Goal: Transaction & Acquisition: Purchase product/service

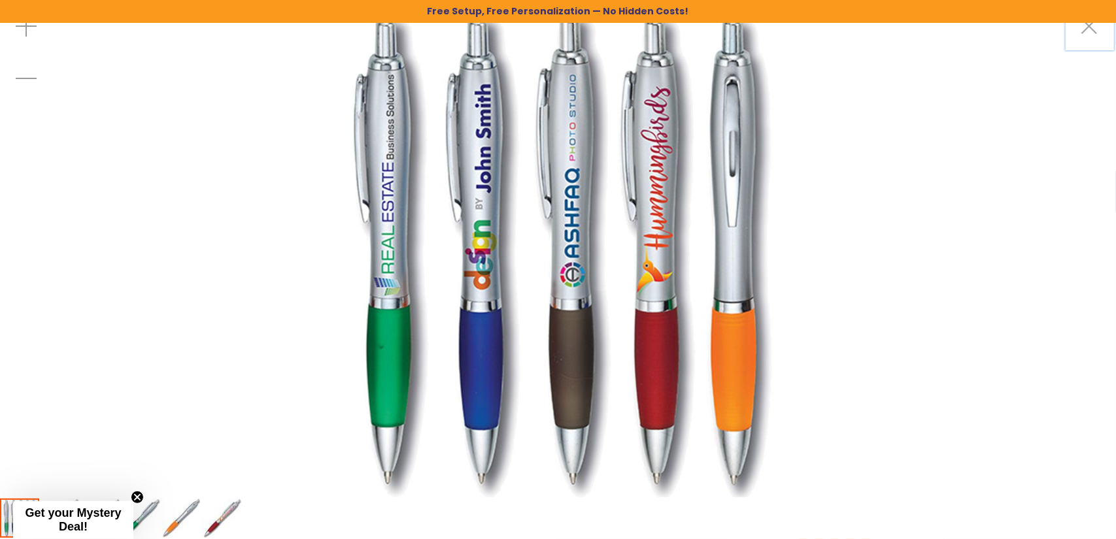
click at [146, 517] on img "Basset II Pen - Full Color Imprint" at bounding box center [141, 518] width 39 height 39
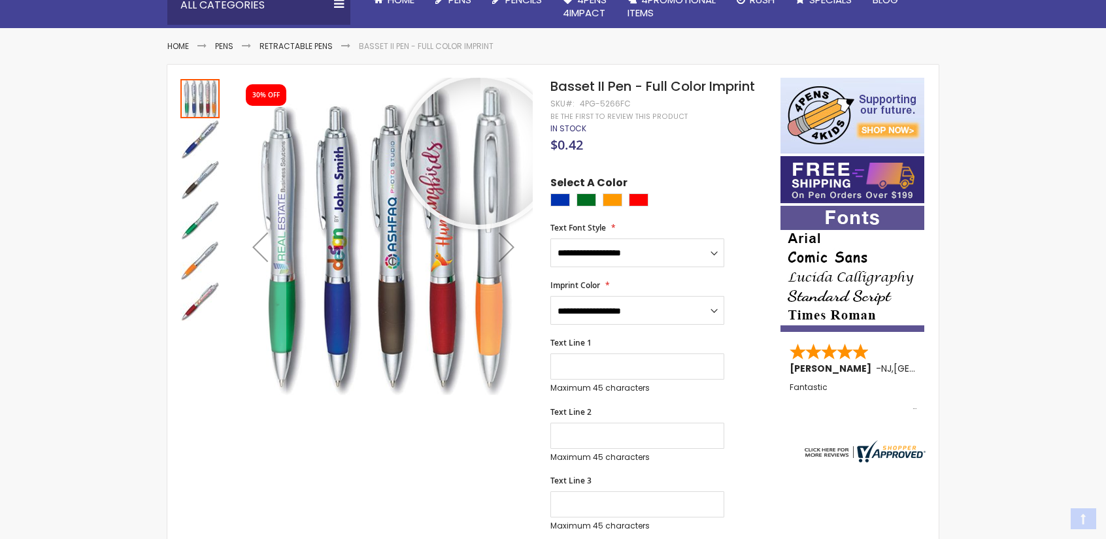
scroll to position [196, 0]
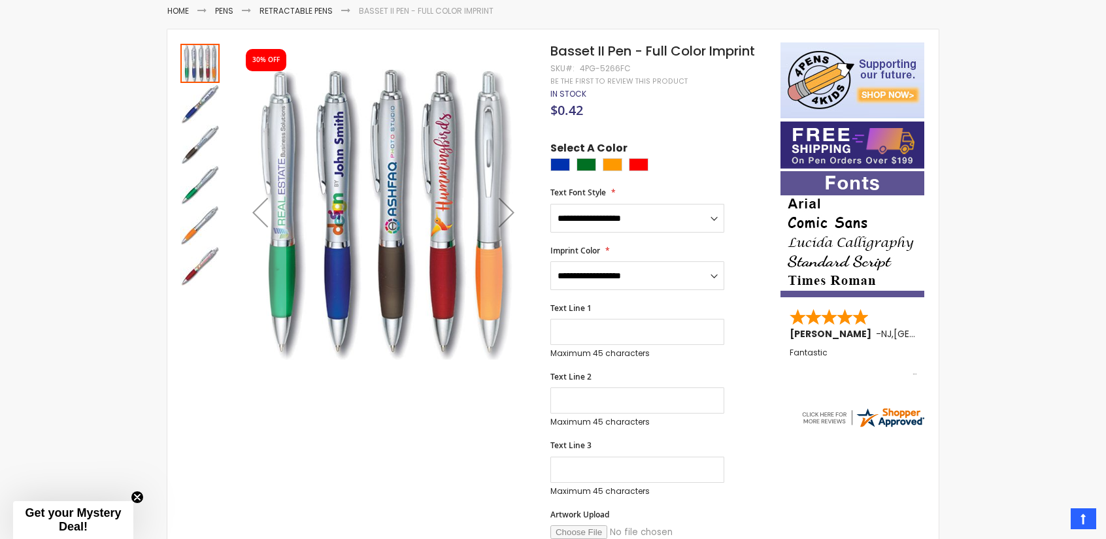
click at [188, 182] on img "Basset II Pen - Full Color Imprint" at bounding box center [199, 184] width 39 height 39
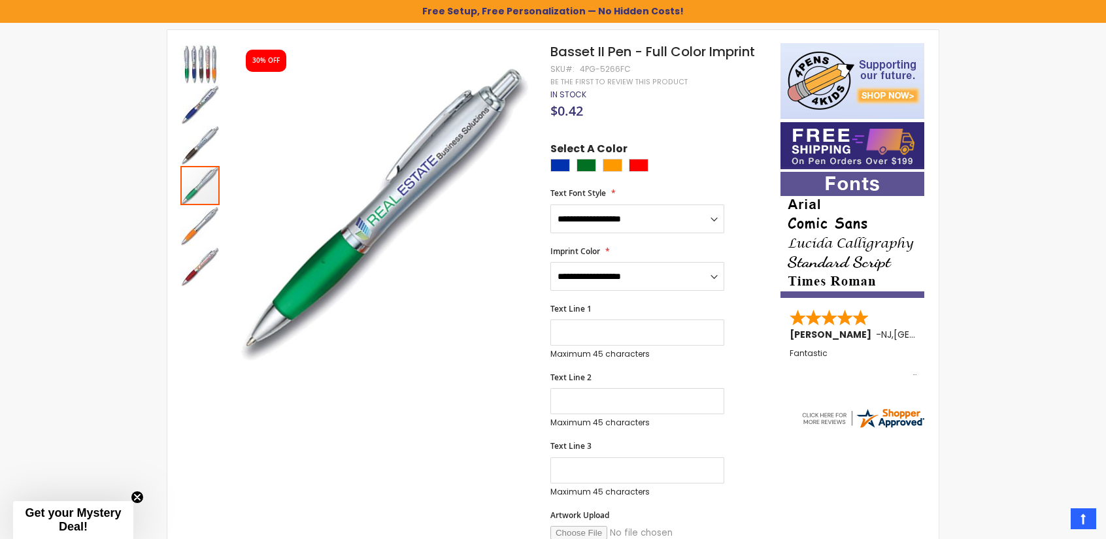
scroll to position [220, 0]
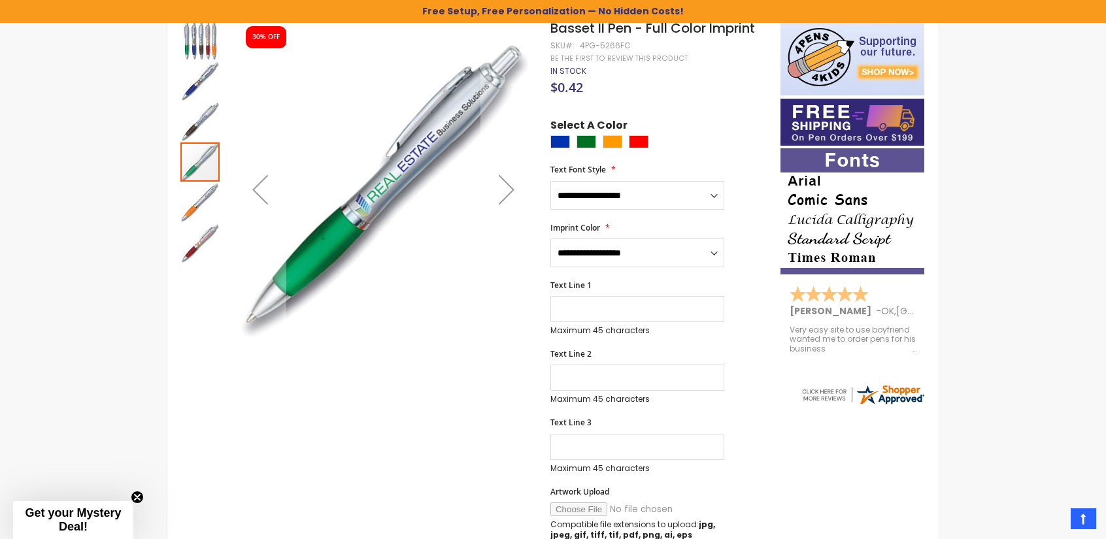
click at [197, 205] on img "Basset II Pen - Full Color Imprint" at bounding box center [199, 202] width 39 height 39
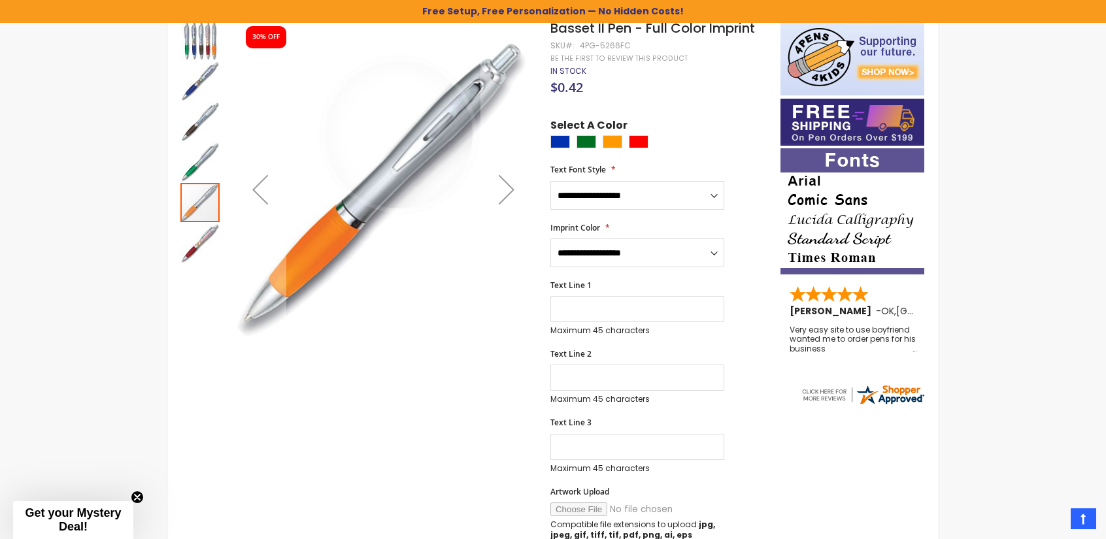
click at [188, 235] on img "Basset II Pen - Full Color Imprint" at bounding box center [199, 243] width 39 height 39
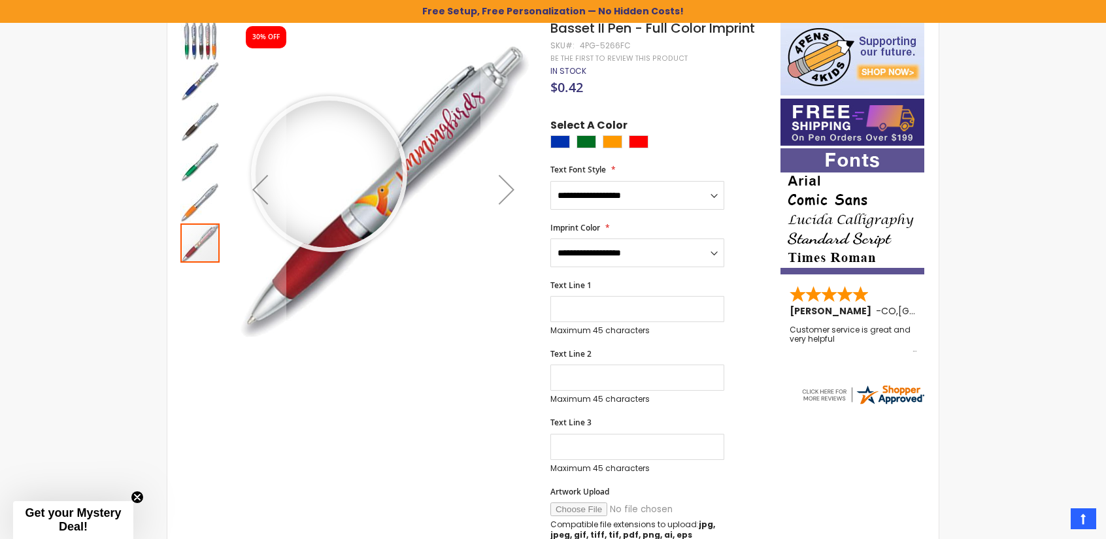
drag, startPoint x: 370, startPoint y: 163, endPoint x: 329, endPoint y: 173, distance: 42.3
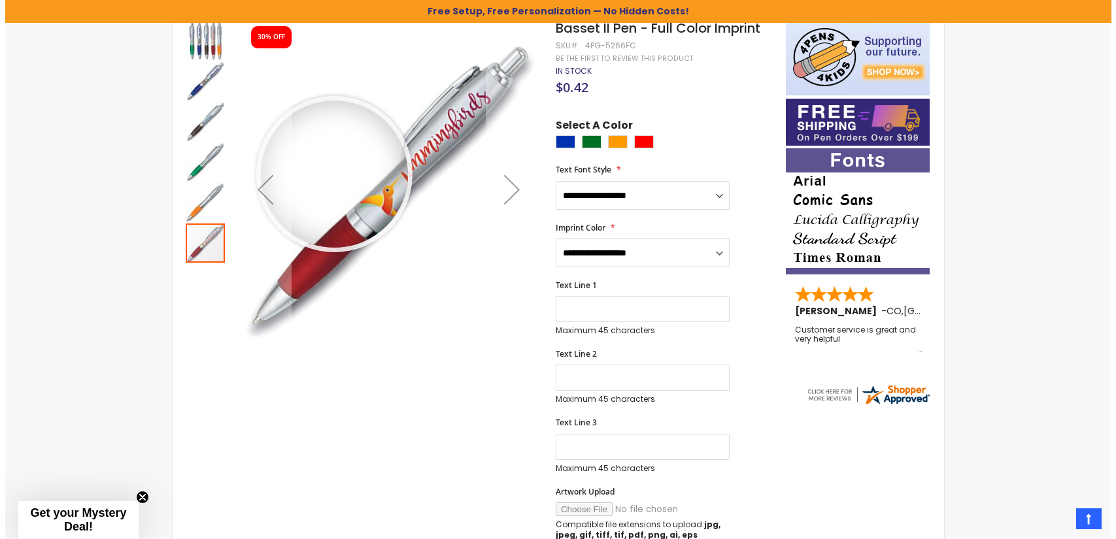
scroll to position [0, 0]
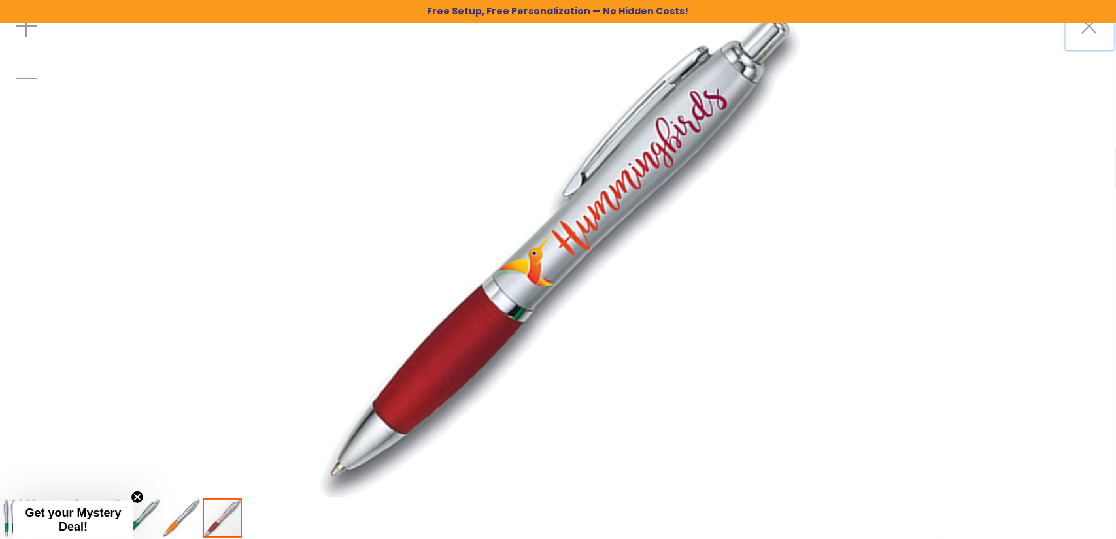
click at [507, 233] on img at bounding box center [558, 249] width 498 height 498
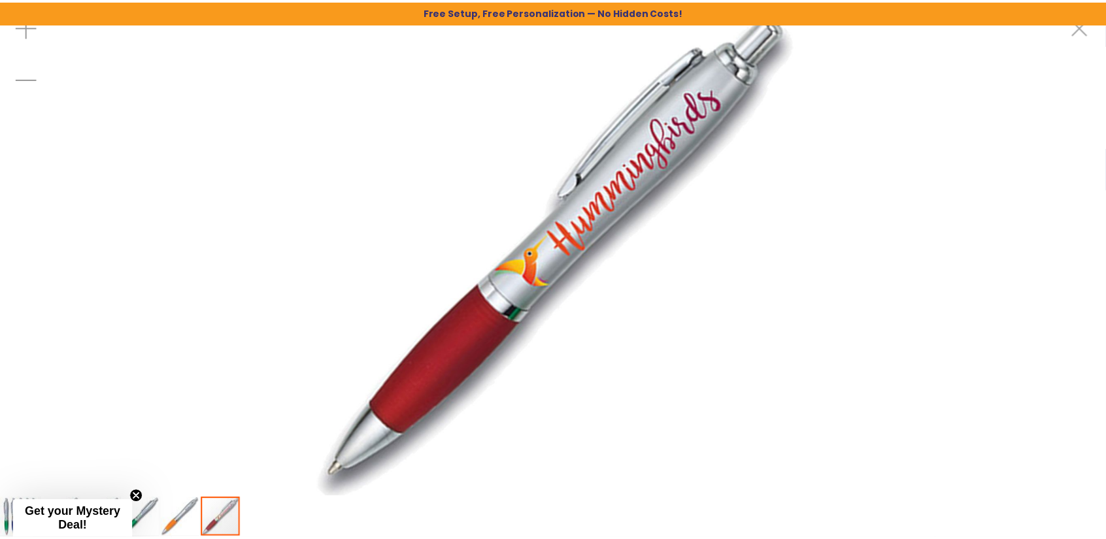
scroll to position [220, 0]
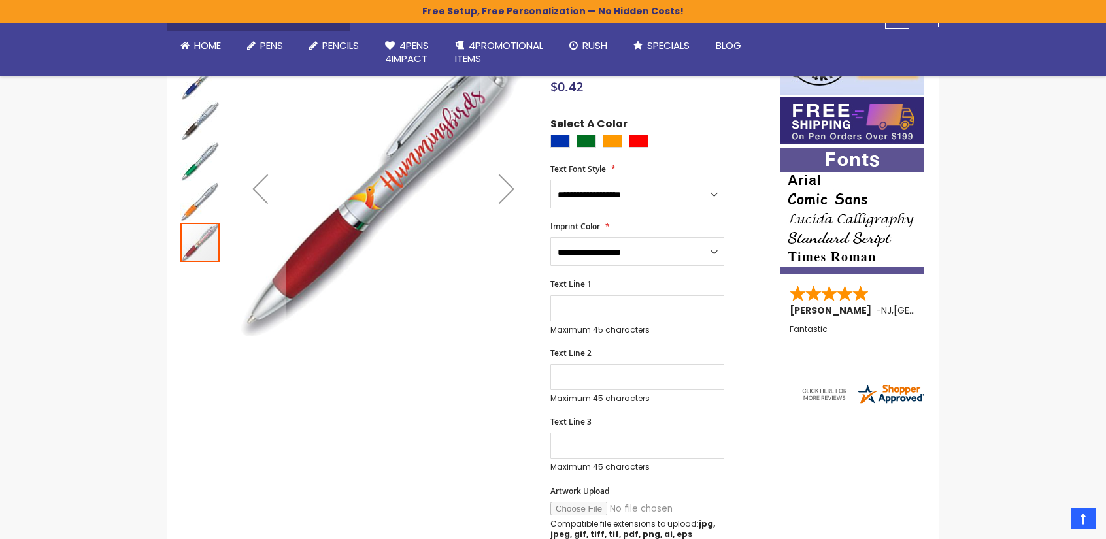
click at [195, 93] on img "Basset II Pen - Full Color Imprint" at bounding box center [199, 80] width 39 height 39
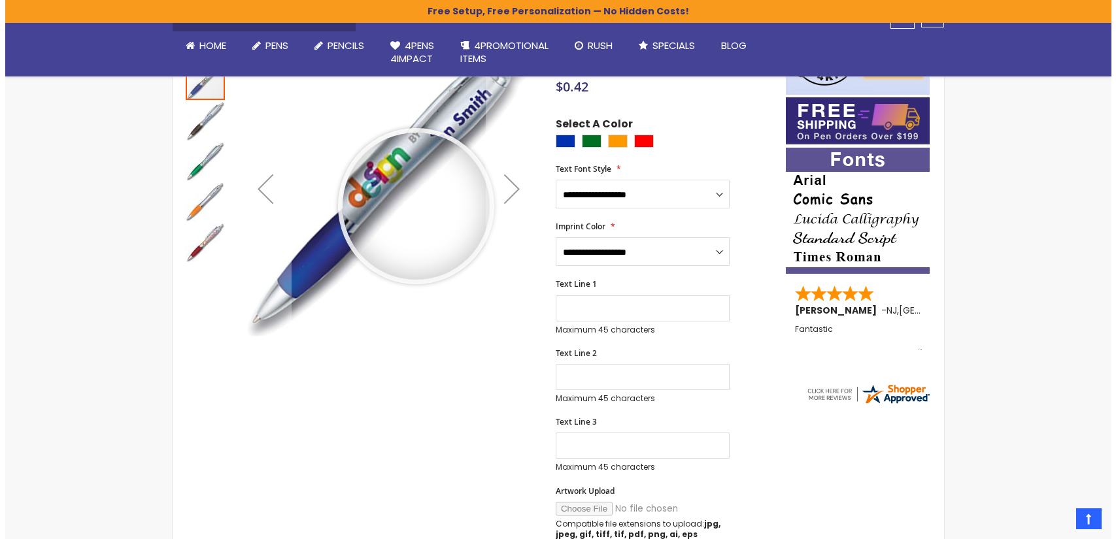
scroll to position [0, 0]
